Goal: Transaction & Acquisition: Purchase product/service

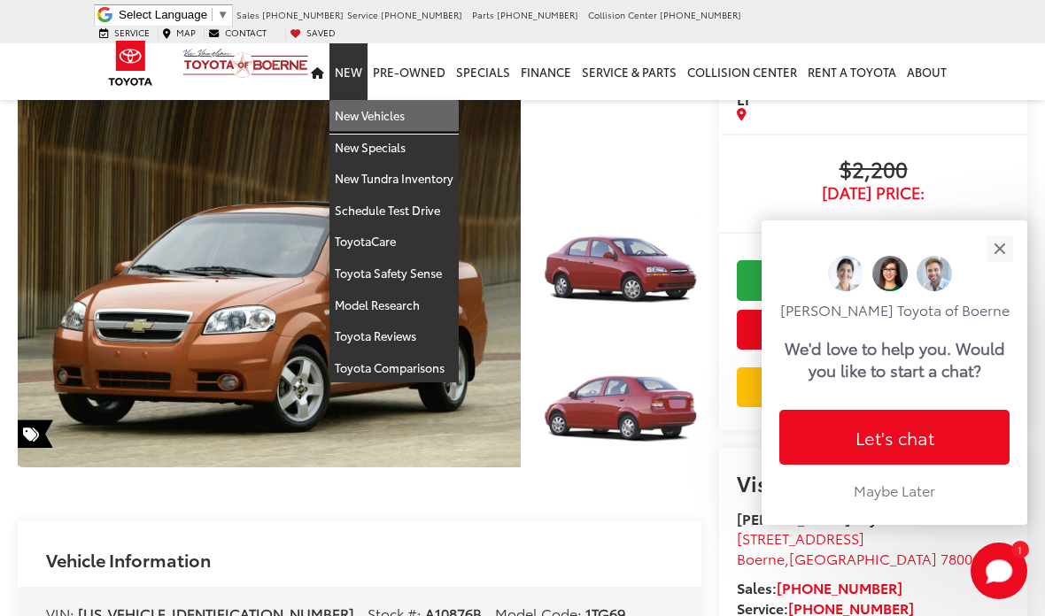
click at [398, 105] on link "New Vehicles" at bounding box center [393, 116] width 129 height 32
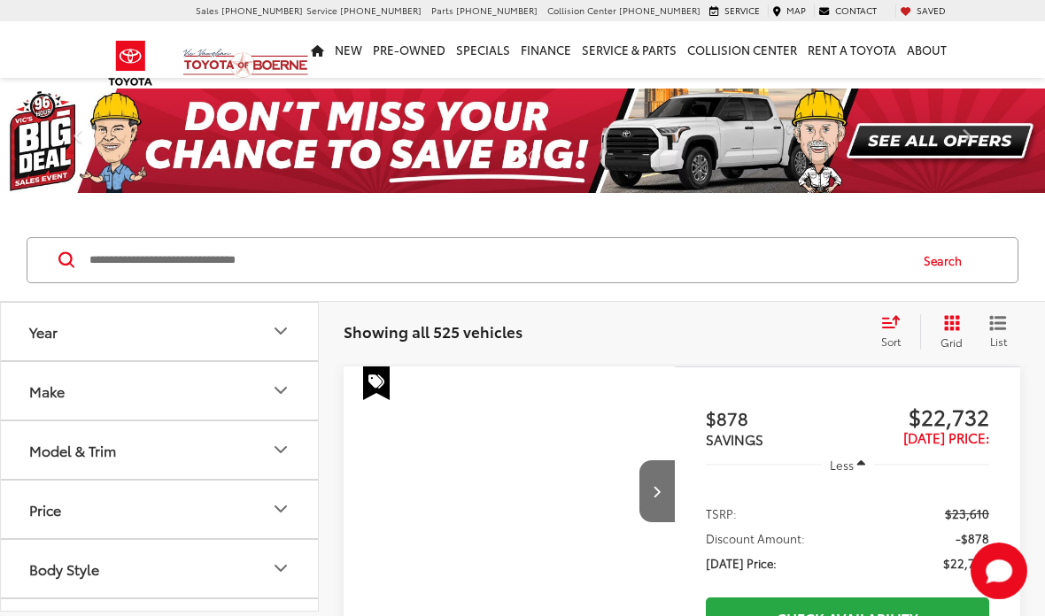
click at [462, 258] on input "Search by Make, Model, or Keyword" at bounding box center [497, 260] width 819 height 43
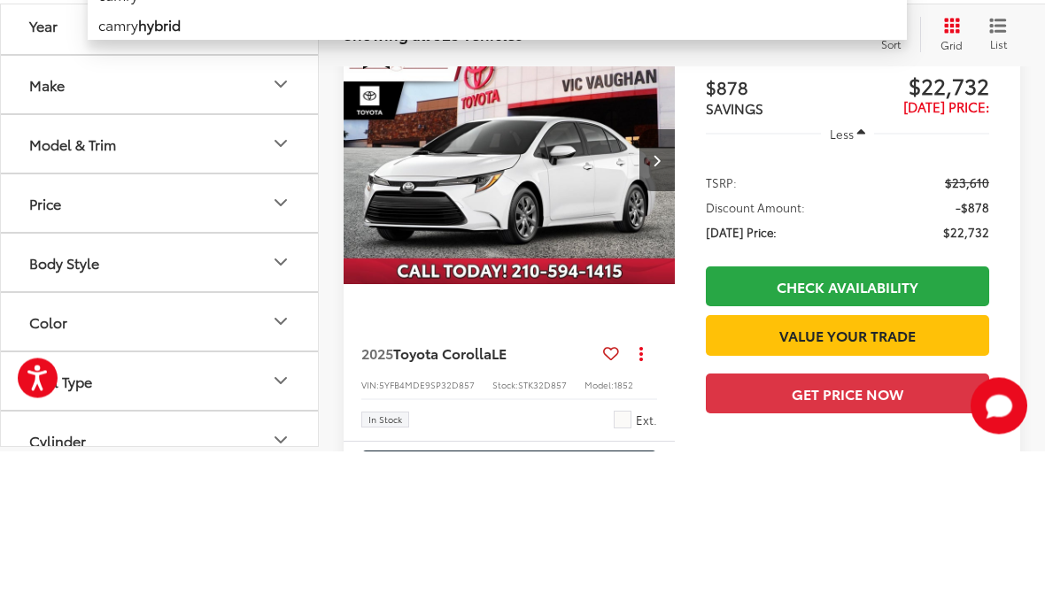
click at [192, 174] on li "camry hybrid" at bounding box center [497, 189] width 819 height 30
type input "**********"
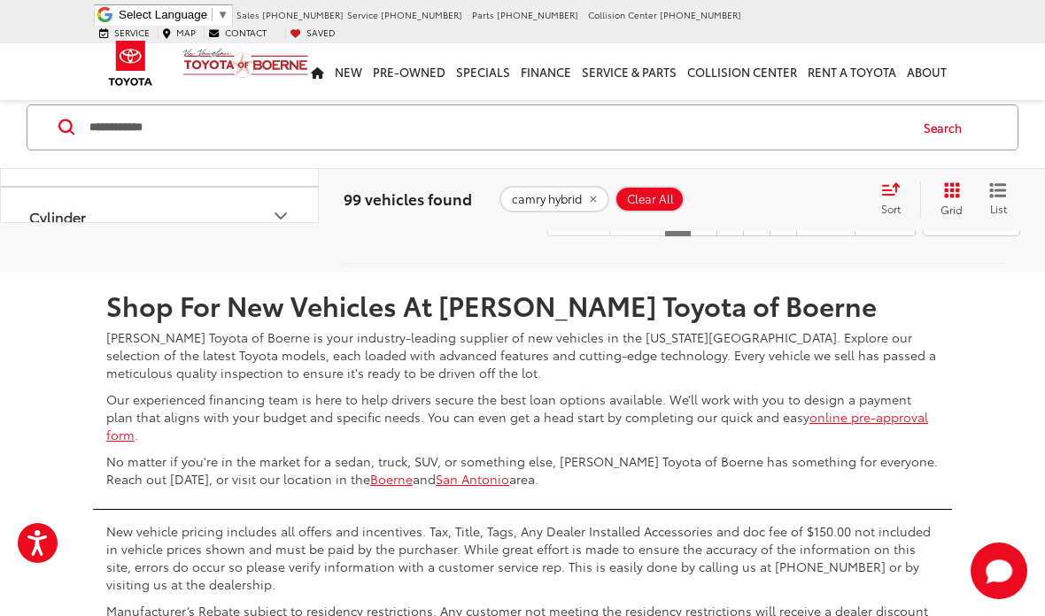
scroll to position [7505, 0]
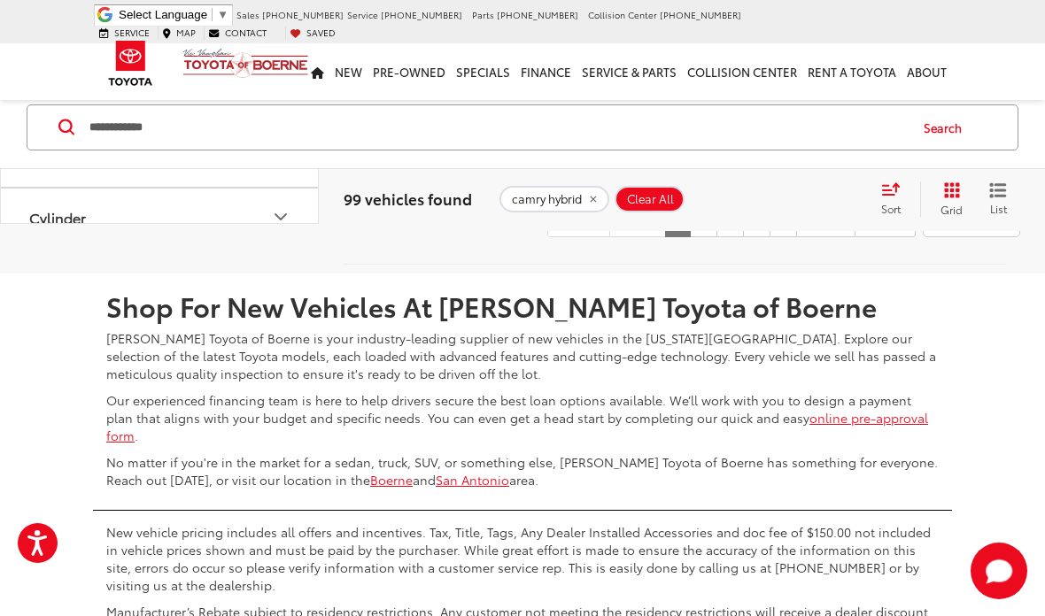
click at [690, 237] on link "2" at bounding box center [703, 221] width 27 height 32
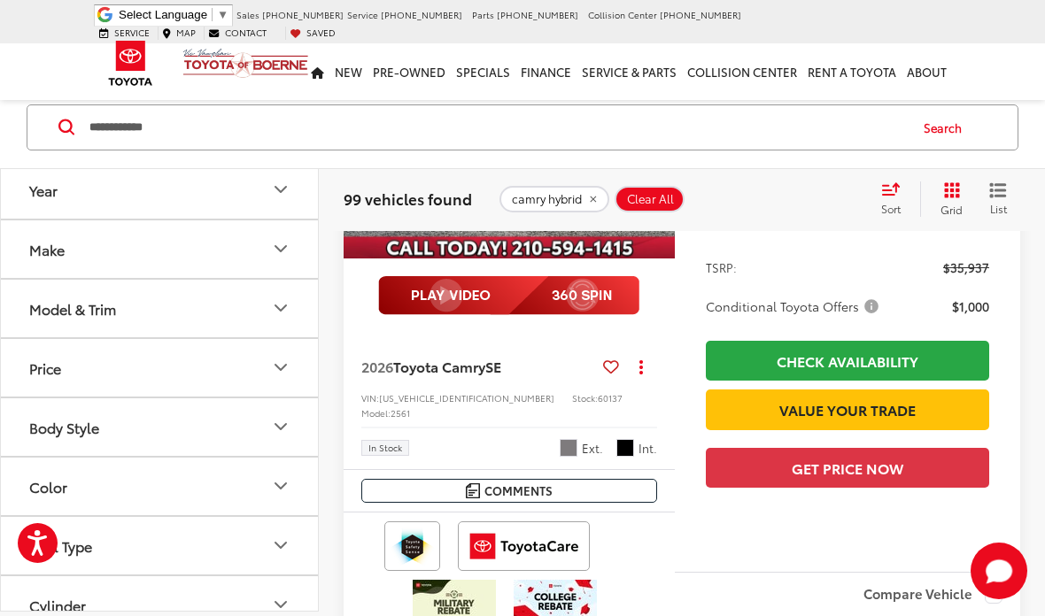
scroll to position [3857, 0]
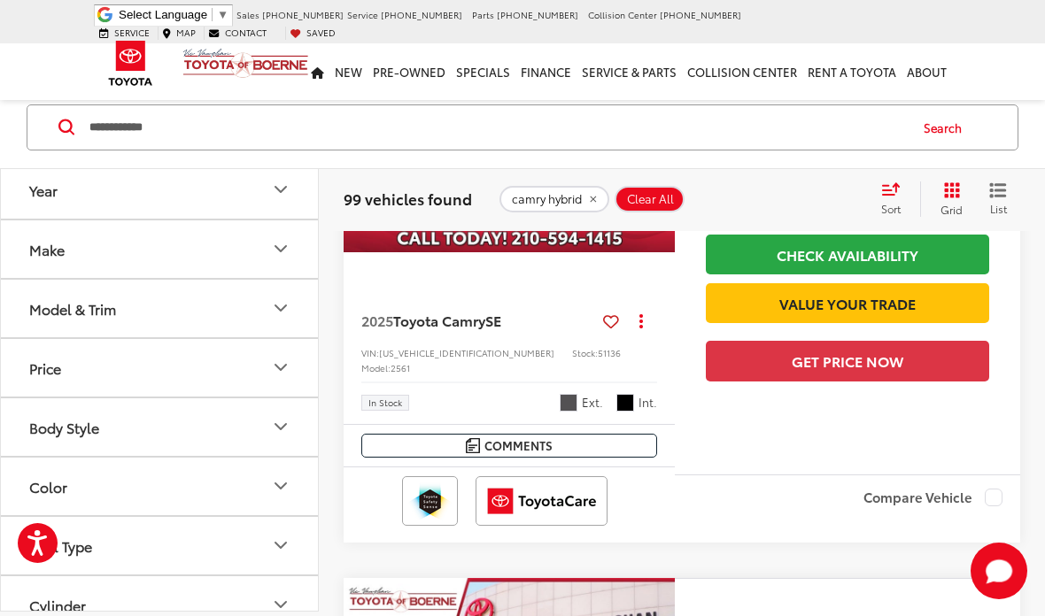
scroll to position [5871, 0]
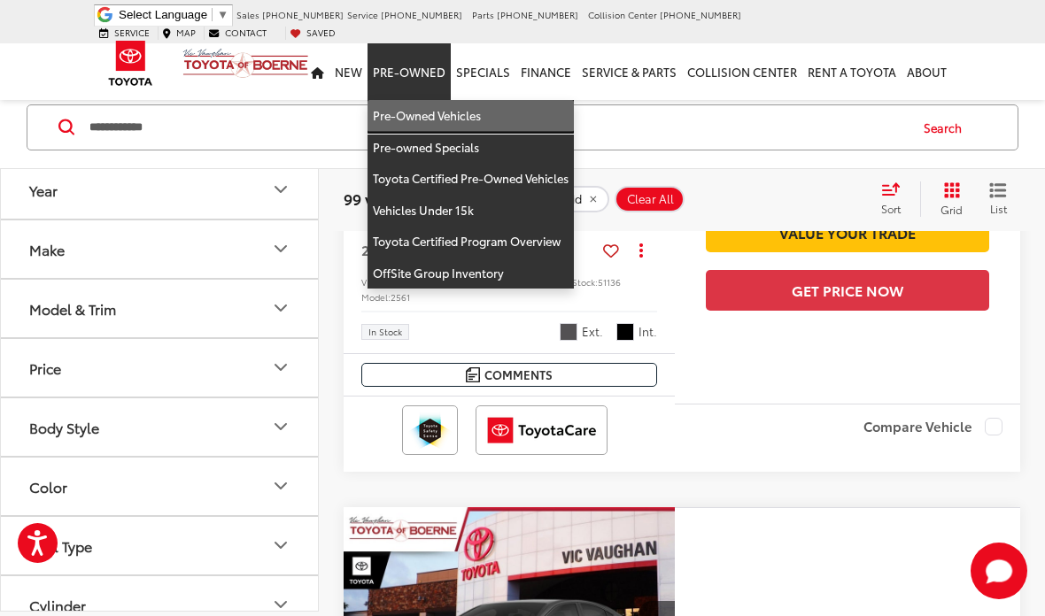
click at [462, 100] on link "Pre-Owned Vehicles" at bounding box center [471, 116] width 206 height 32
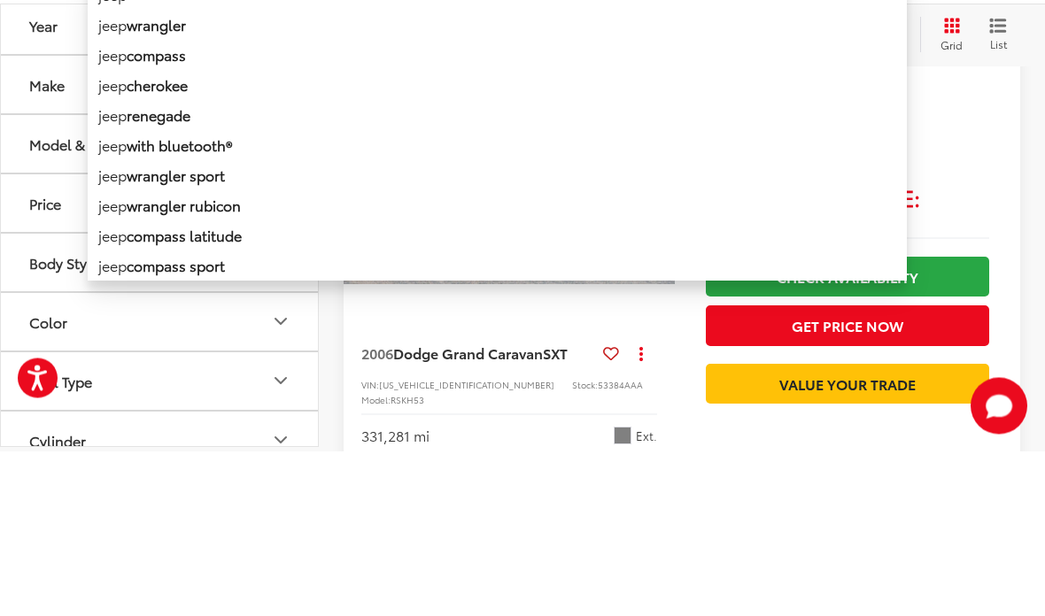
click at [135, 143] on li "jeep" at bounding box center [497, 158] width 819 height 31
type input "****"
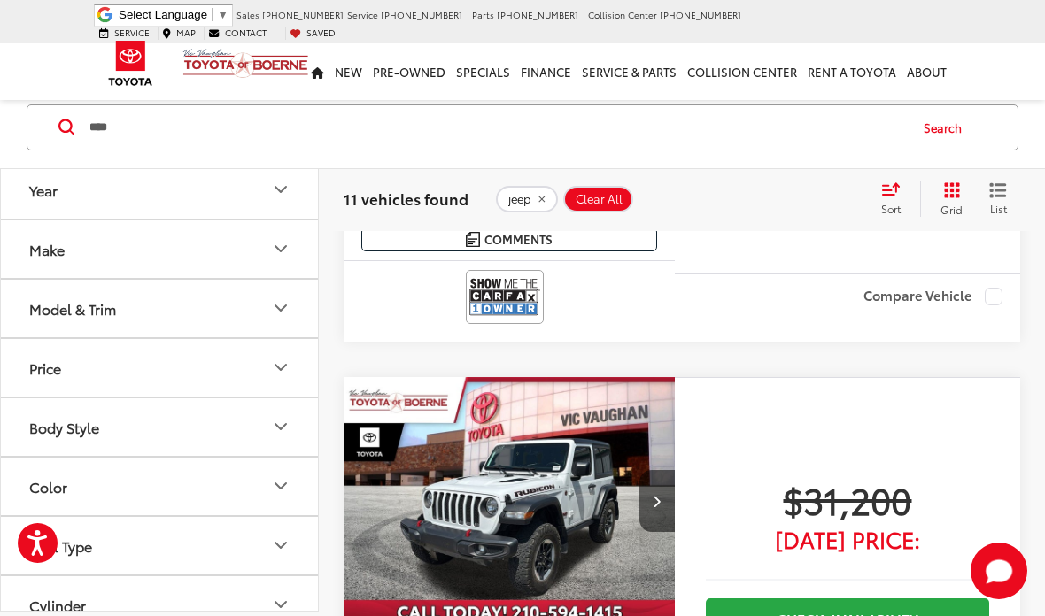
scroll to position [4848, 0]
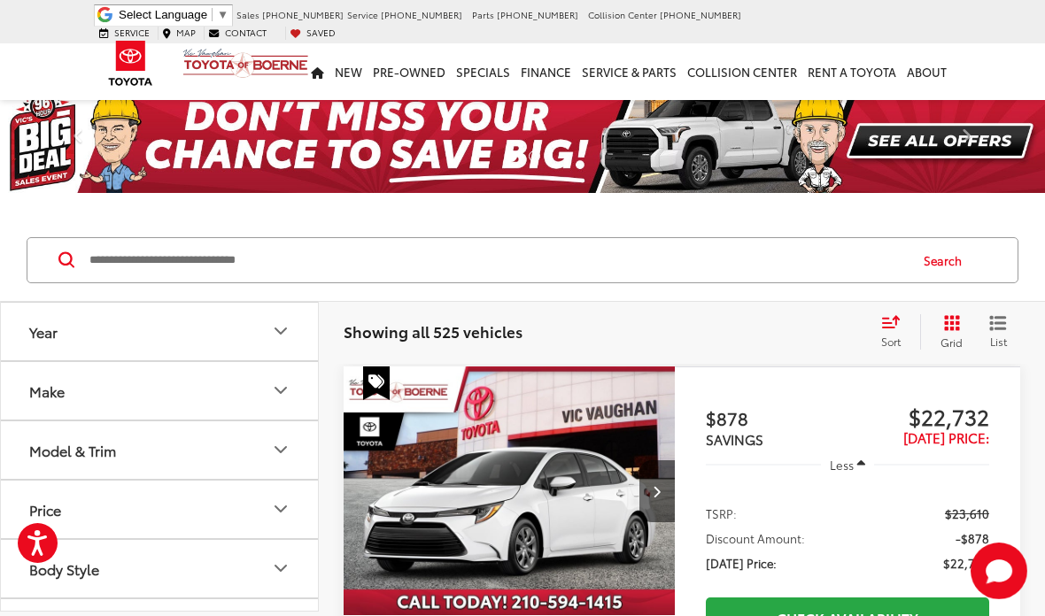
click at [519, 280] on input "Search by Make, Model, or Keyword" at bounding box center [497, 260] width 819 height 43
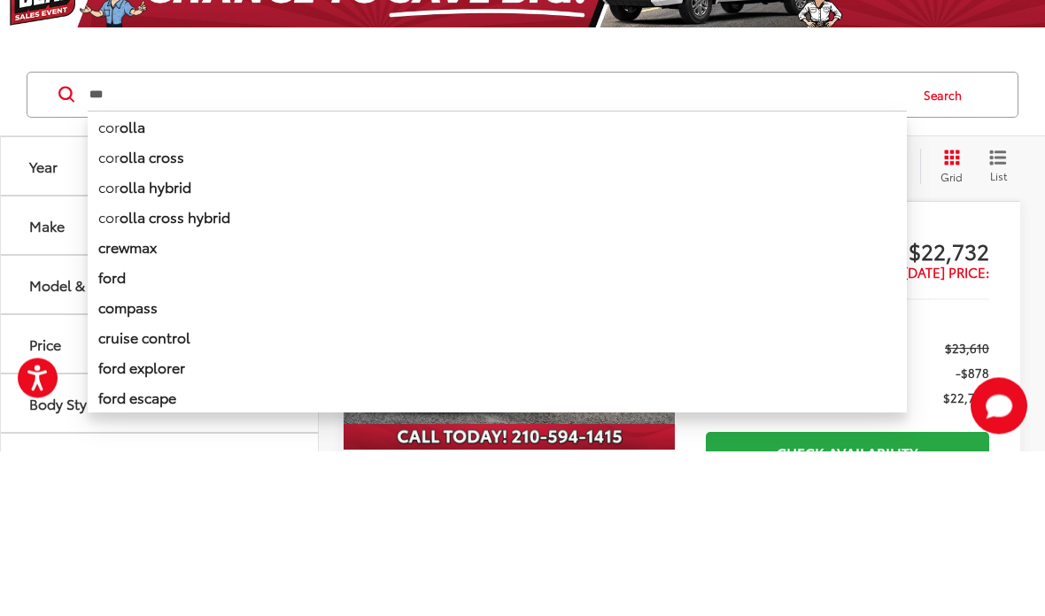
click at [196, 307] on li "cor olla cross" at bounding box center [497, 322] width 819 height 30
type input "**********"
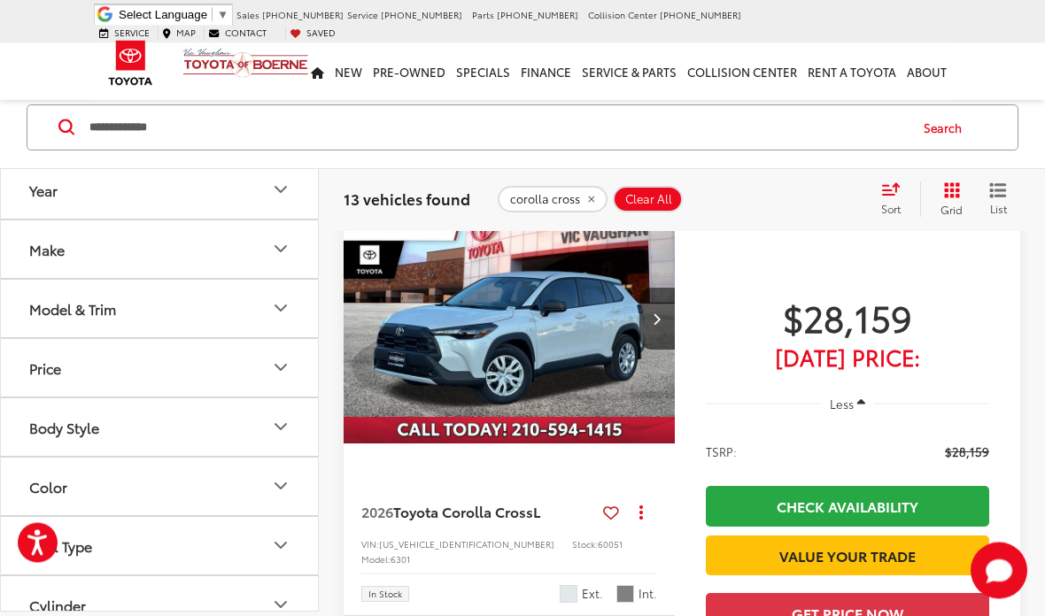
scroll to position [1399, 0]
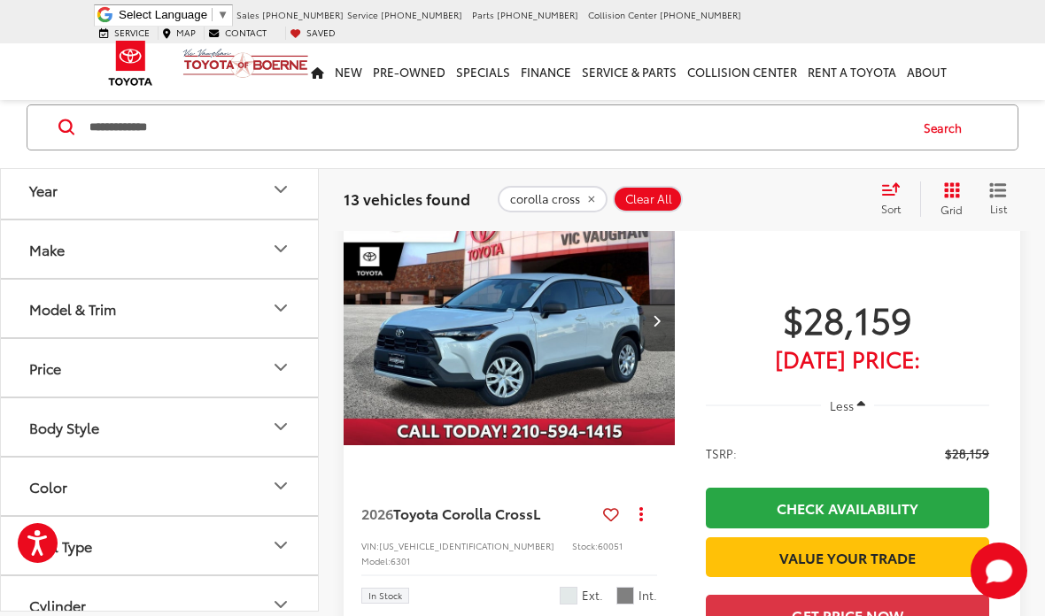
click at [976, 374] on div "$28,159 Today's Price: Less TSRP: $28,159 Check Availability Value Your Trade G…" at bounding box center [847, 441] width 345 height 488
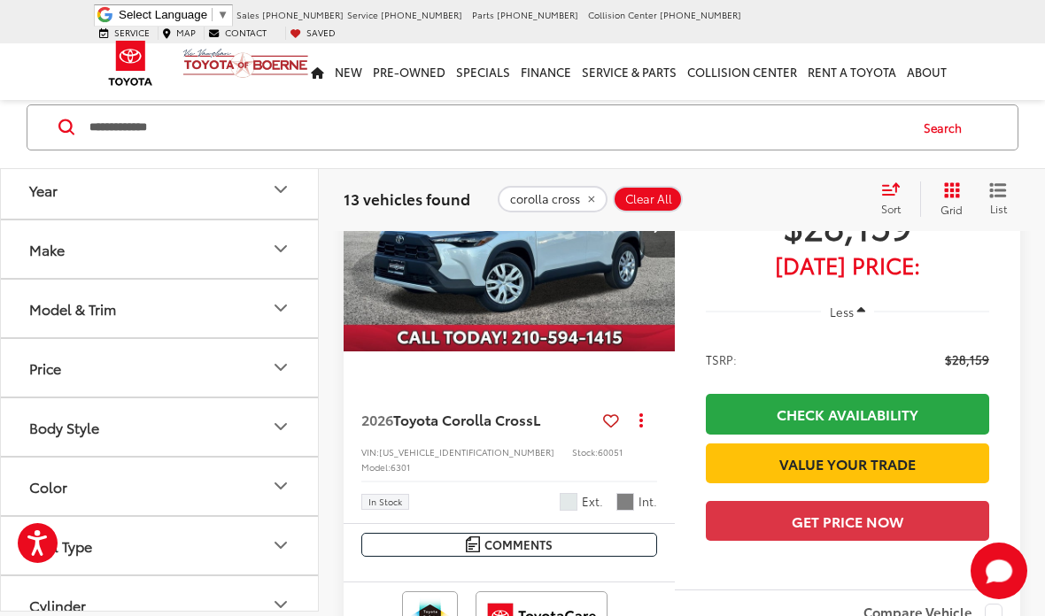
scroll to position [1529, 0]
